Goal: Task Accomplishment & Management: Complete application form

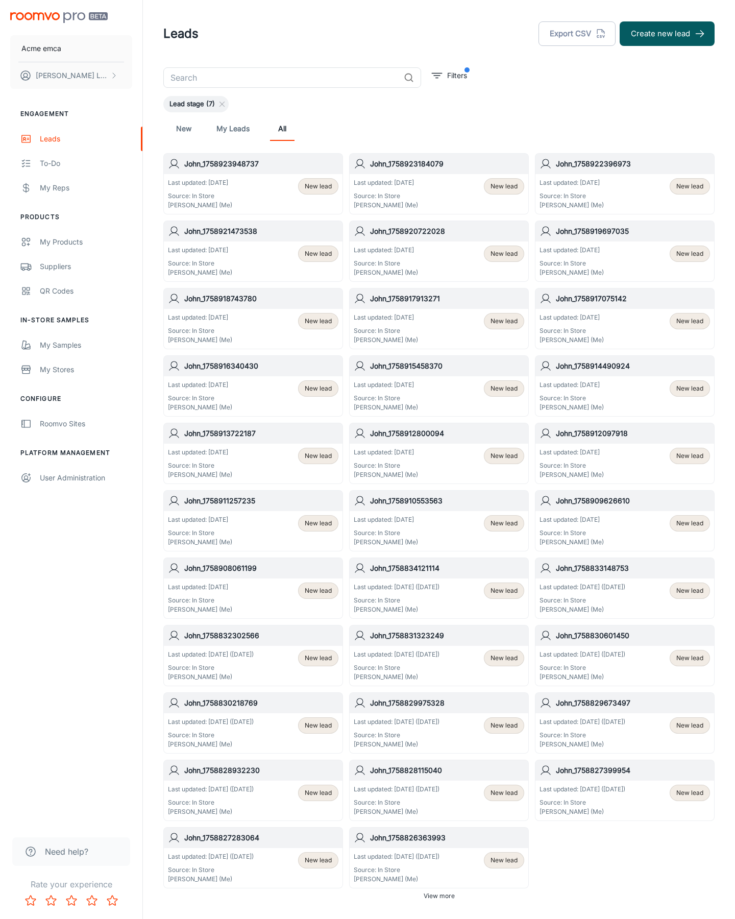
click at [667, 34] on button "Create new lead" at bounding box center [667, 33] width 95 height 24
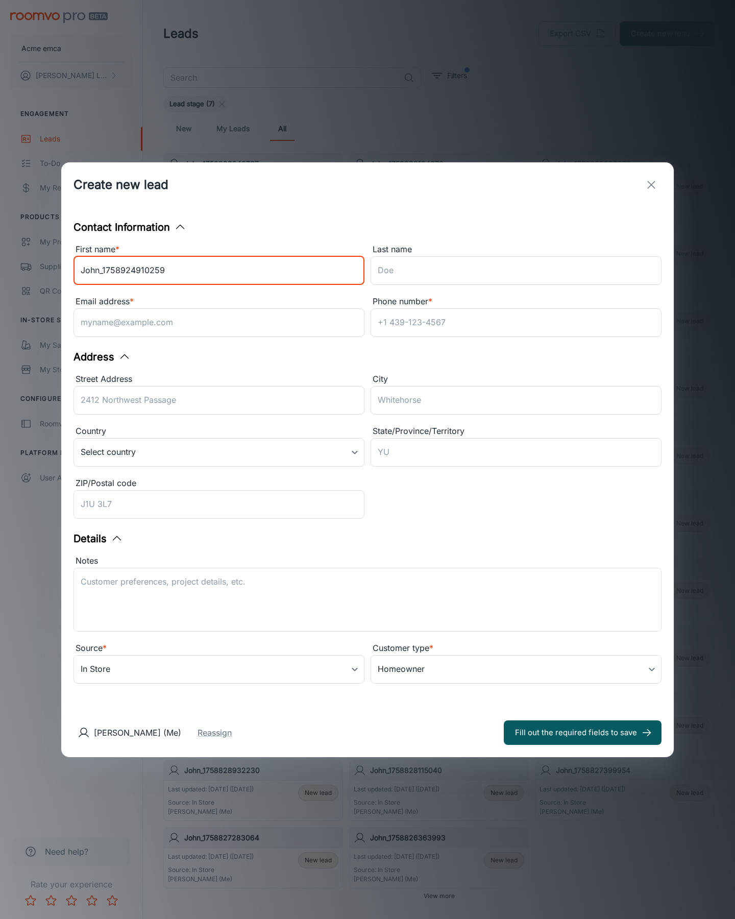
type input "John_1758924910259"
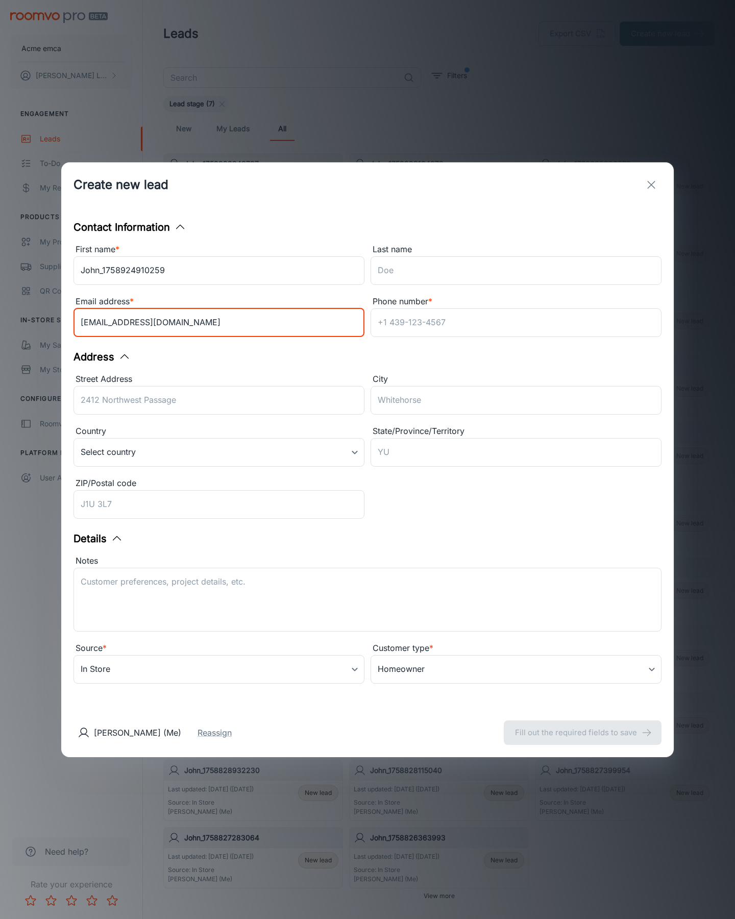
type input "[EMAIL_ADDRESS][DOMAIN_NAME]"
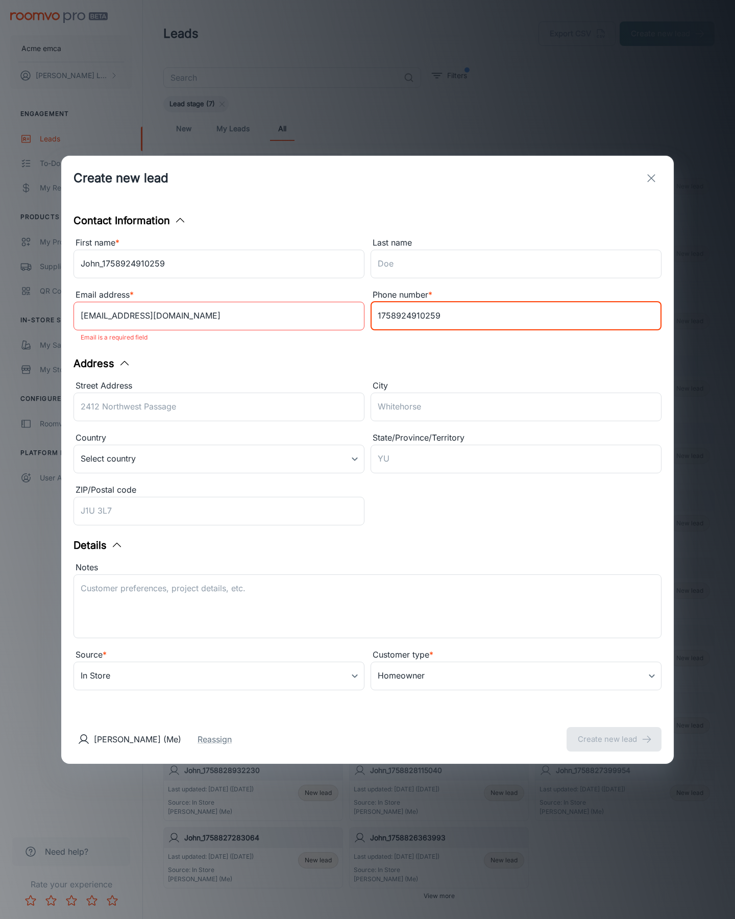
type input "1758924910259"
click at [614, 732] on button "Create new lead" at bounding box center [613, 739] width 95 height 24
